Goal: Task Accomplishment & Management: Manage account settings

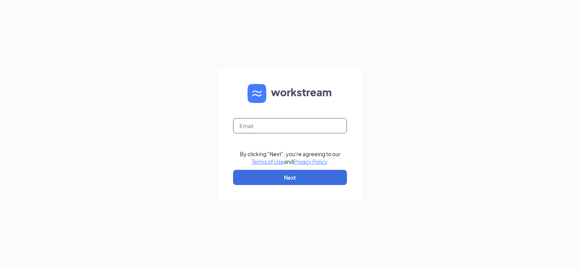
click at [294, 124] on input "text" at bounding box center [290, 125] width 114 height 15
type input "[PERSON_NAME][EMAIL_ADDRESS][DOMAIN_NAME]"
click at [254, 179] on button "Next" at bounding box center [290, 177] width 114 height 15
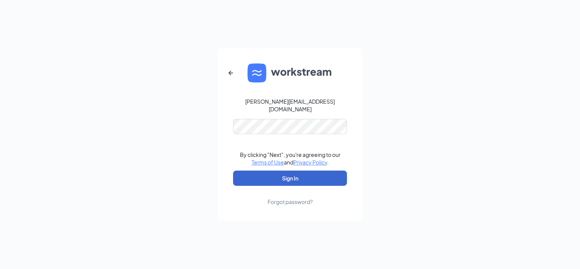
click at [282, 170] on button "Sign In" at bounding box center [290, 177] width 114 height 15
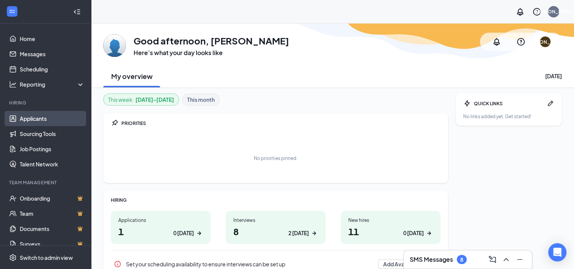
click at [36, 120] on link "Applicants" at bounding box center [52, 118] width 65 height 15
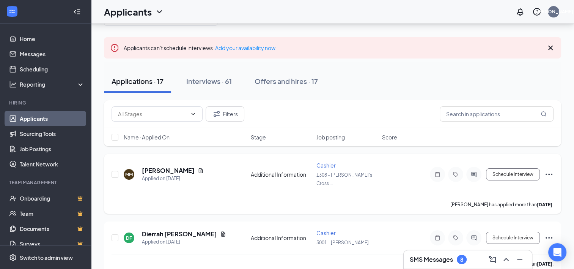
scroll to position [38, 0]
click at [191, 112] on icon "ChevronDown" at bounding box center [193, 113] width 6 height 6
click at [193, 113] on icon "ChevronDown" at bounding box center [193, 113] width 3 height 2
click at [191, 112] on icon "ChevronDown" at bounding box center [193, 113] width 6 height 6
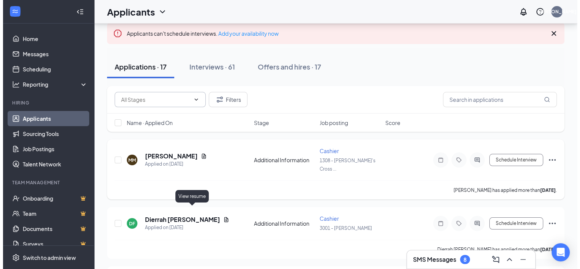
scroll to position [0, 0]
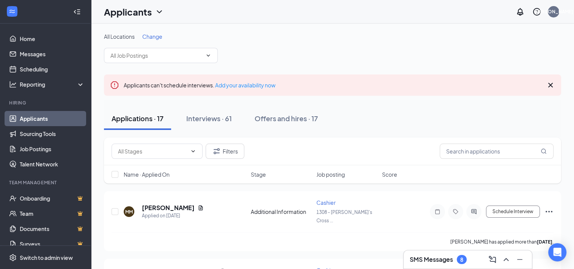
click at [153, 36] on span "Change" at bounding box center [152, 36] width 20 height 7
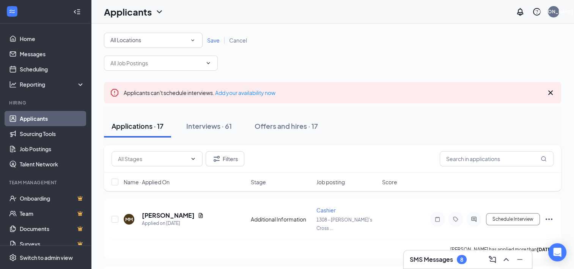
click at [185, 39] on div "All Locations" at bounding box center [153, 40] width 86 height 9
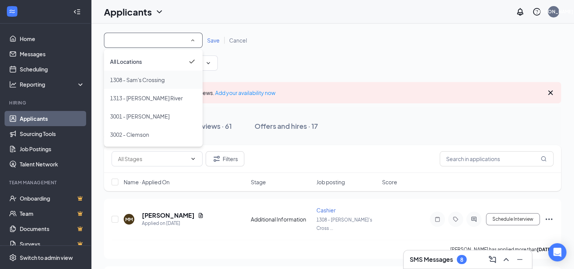
click at [154, 80] on span "1308 - Sam's Crossing" at bounding box center [137, 79] width 55 height 7
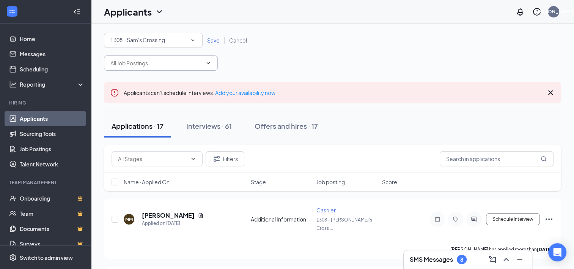
click at [208, 63] on icon "ChevronDown" at bounding box center [208, 63] width 3 height 2
click at [213, 41] on span "Save" at bounding box center [213, 40] width 13 height 7
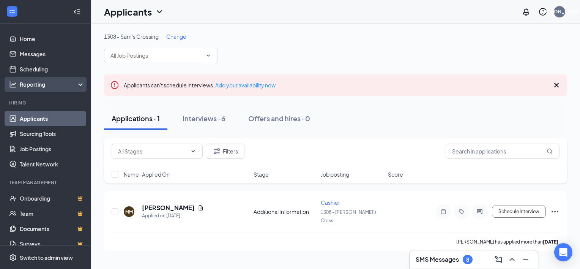
click at [70, 85] on div "Reporting" at bounding box center [52, 84] width 65 height 8
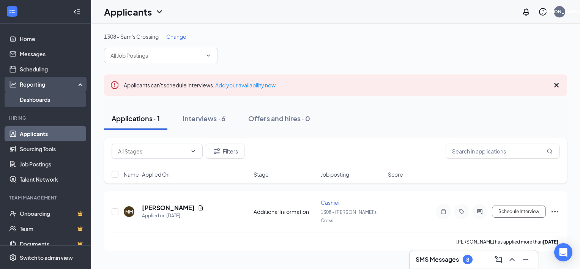
click at [40, 99] on link "Dashboards" at bounding box center [52, 99] width 65 height 15
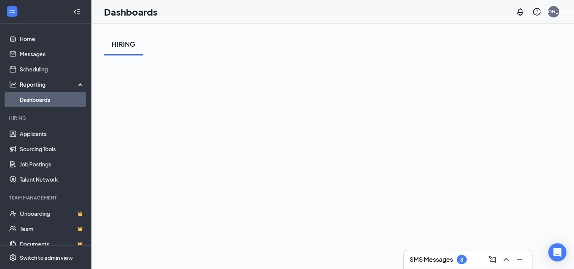
click at [76, 83] on div "Reporting" at bounding box center [52, 84] width 65 height 8
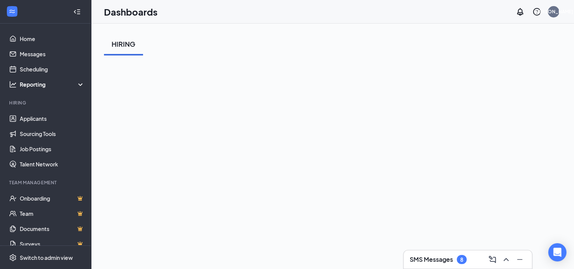
click at [79, 85] on icon at bounding box center [82, 85] width 6 height 0
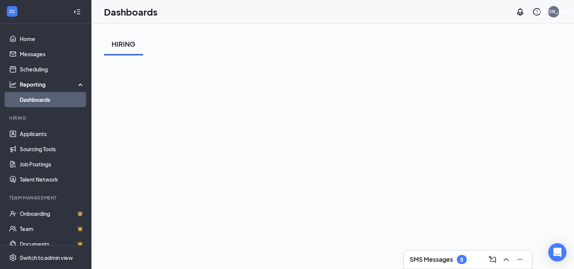
click at [33, 100] on link "Dashboards" at bounding box center [52, 99] width 65 height 15
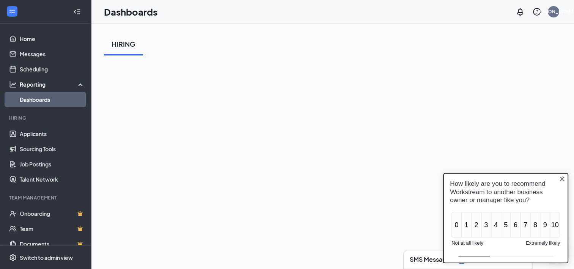
click at [563, 179] on icon "Close button" at bounding box center [562, 178] width 6 height 6
